Goal: Task Accomplishment & Management: Complete application form

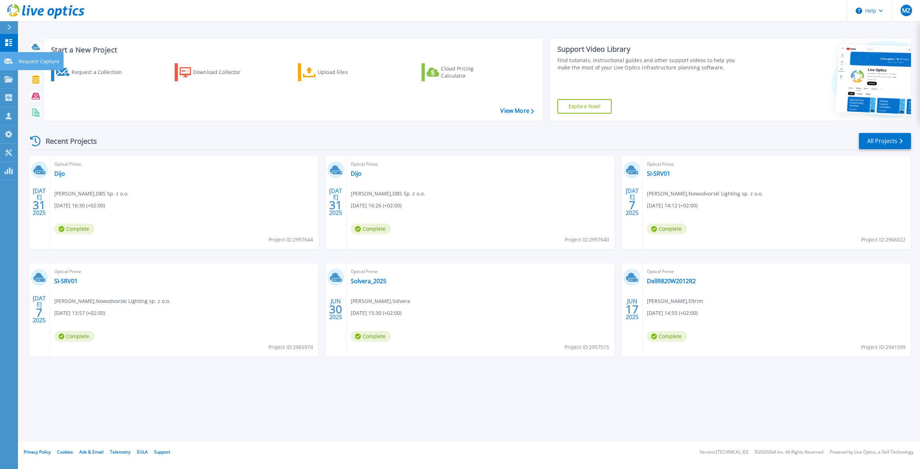
click at [14, 60] on link "Request Capture Request Capture" at bounding box center [9, 61] width 18 height 18
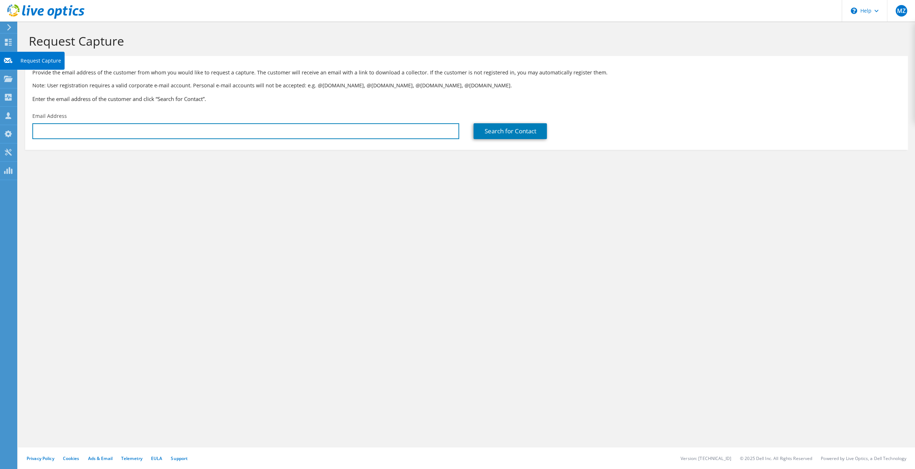
type input "[PERSON_NAME][EMAIL_ADDRESS][PERSON_NAME][DOMAIN_NAME]"
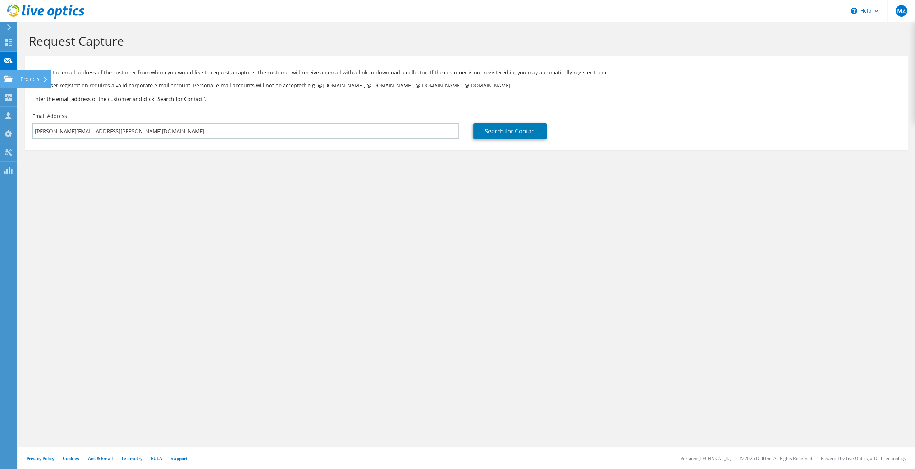
click at [11, 78] on use at bounding box center [8, 79] width 9 height 6
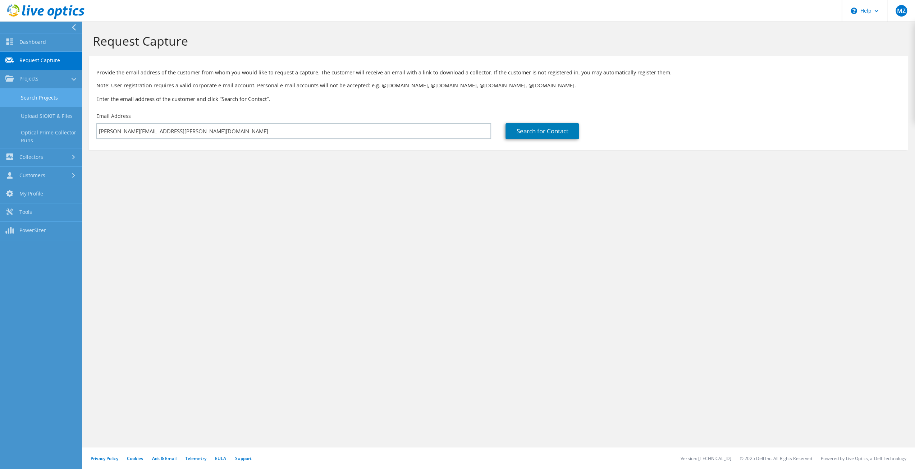
click at [46, 95] on link "Search Projects" at bounding box center [41, 97] width 82 height 18
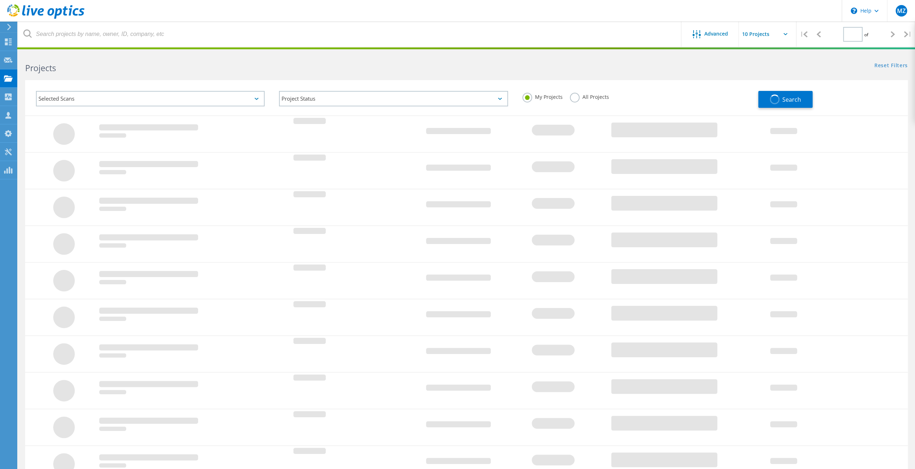
type input "1"
